Goal: Information Seeking & Learning: Check status

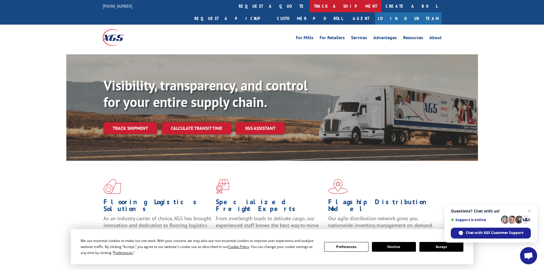
click at [309, 8] on link "track a shipment" at bounding box center [345, 6] width 72 height 12
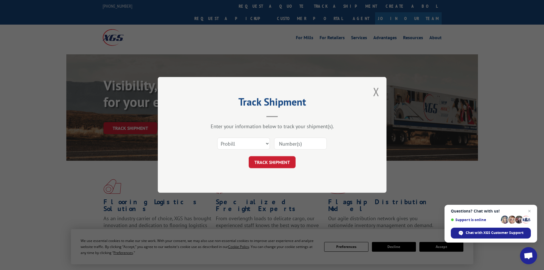
click at [296, 148] on input at bounding box center [300, 144] width 53 height 12
click at [254, 142] on select "Select category... Probill BOL PO" at bounding box center [243, 144] width 53 height 12
select select "bol"
click at [217, 138] on select "Select category... Probill BOL PO" at bounding box center [243, 144] width 53 height 12
click at [291, 144] on input at bounding box center [300, 144] width 53 height 12
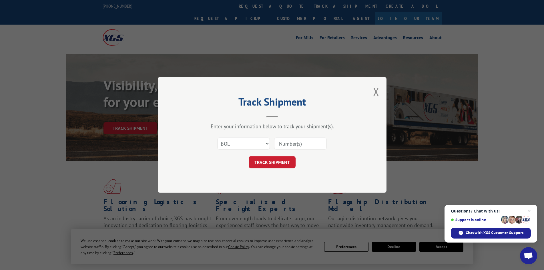
click at [307, 143] on input at bounding box center [300, 144] width 53 height 12
type input "244431"
click at [289, 159] on button "TRACK SHIPMENT" at bounding box center [272, 162] width 47 height 12
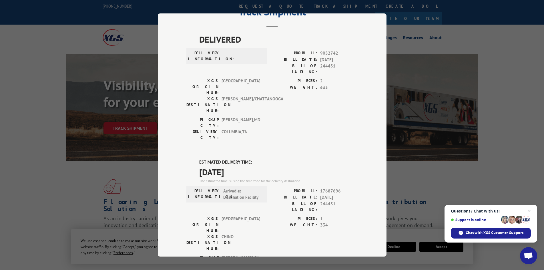
scroll to position [20, 0]
